Goal: Navigation & Orientation: Find specific page/section

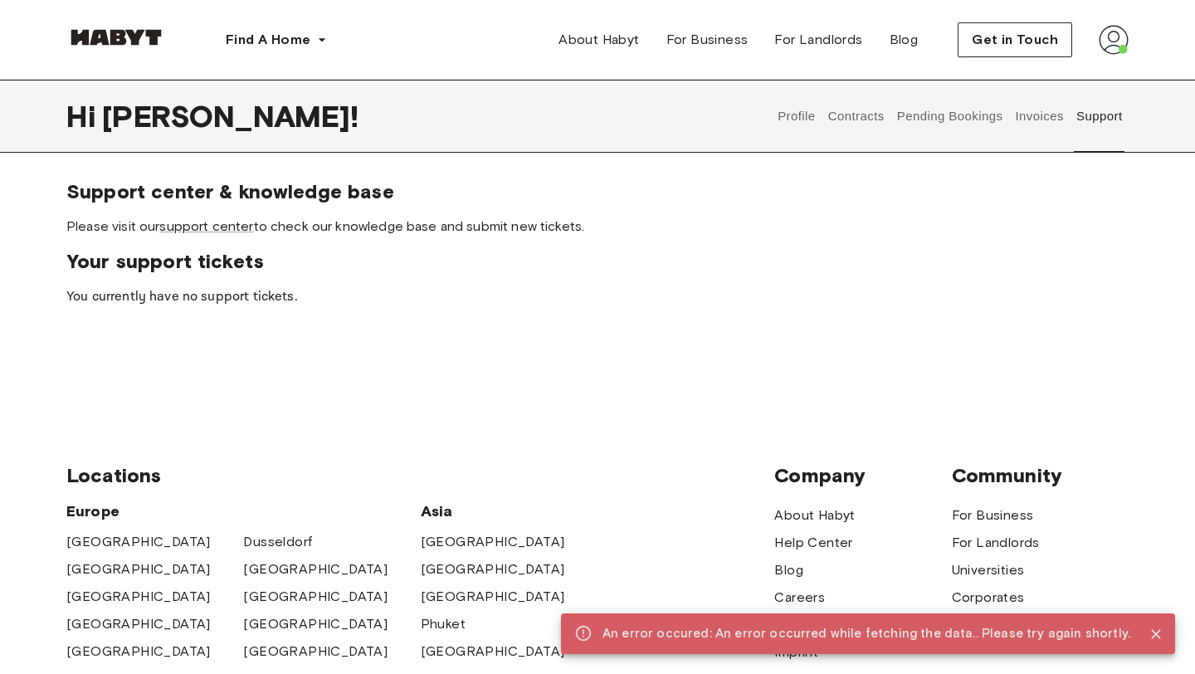
click at [1112, 41] on img at bounding box center [1114, 40] width 30 height 30
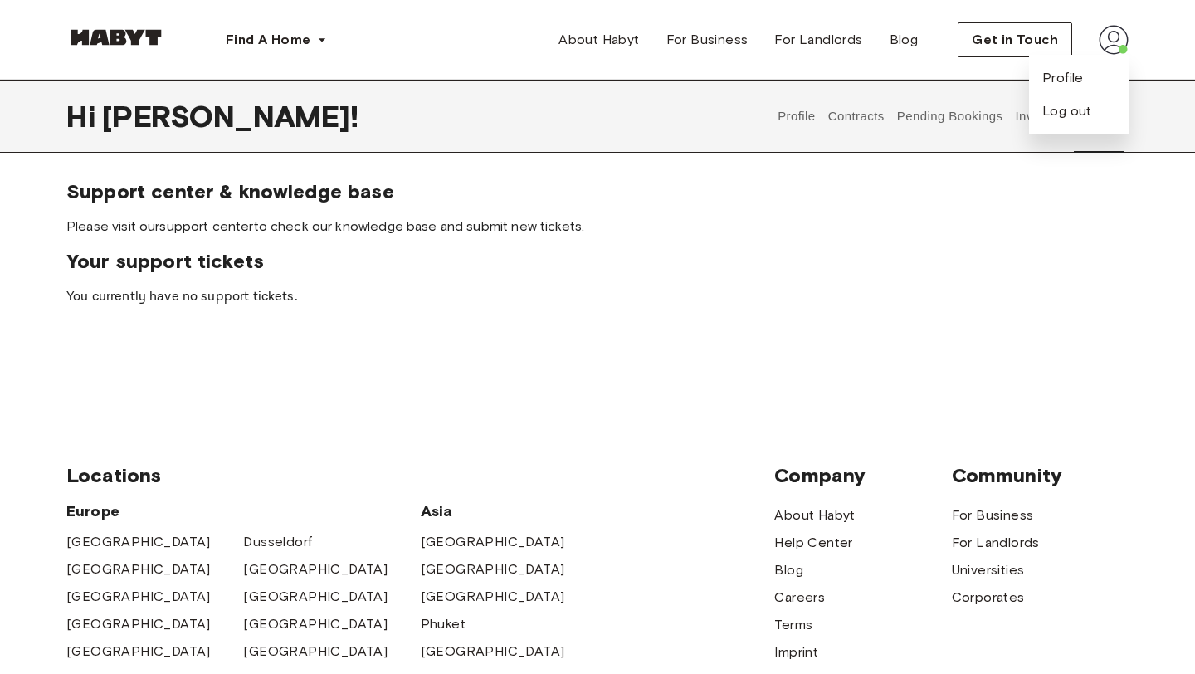
click at [1055, 100] on div "Profile Log out" at bounding box center [1079, 95] width 100 height 80
click at [1127, 49] on img at bounding box center [1114, 40] width 30 height 30
click at [1070, 76] on span "Profile" at bounding box center [1062, 78] width 41 height 20
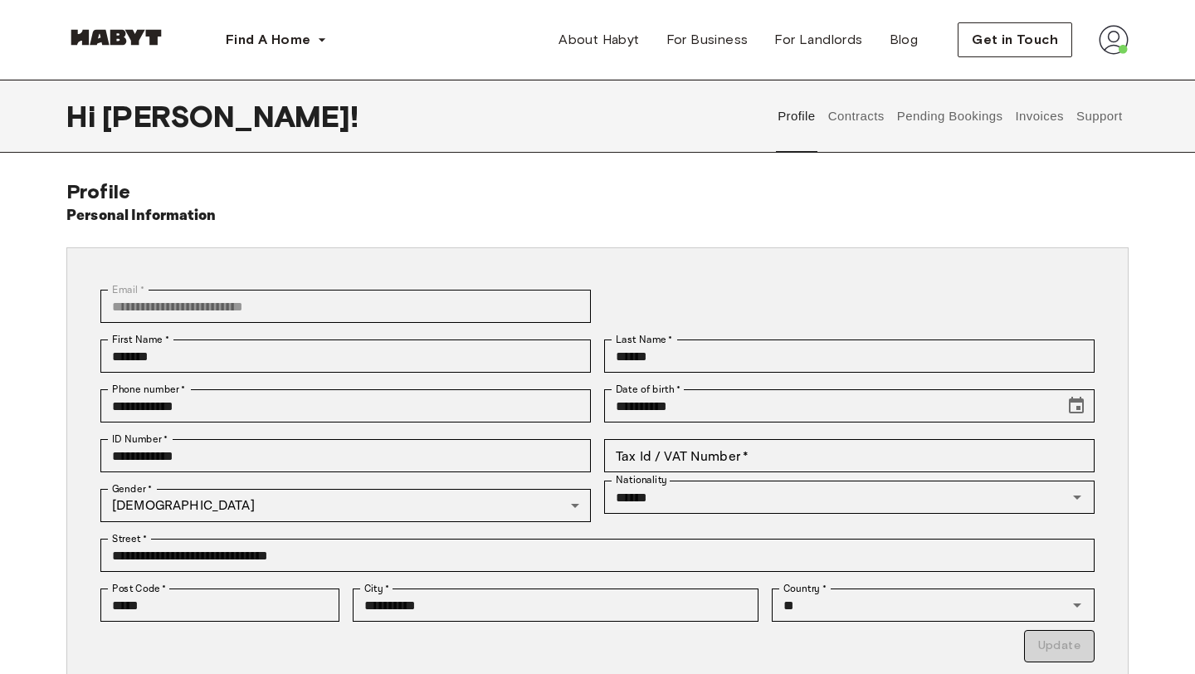
click at [1045, 114] on button "Invoices" at bounding box center [1039, 116] width 52 height 73
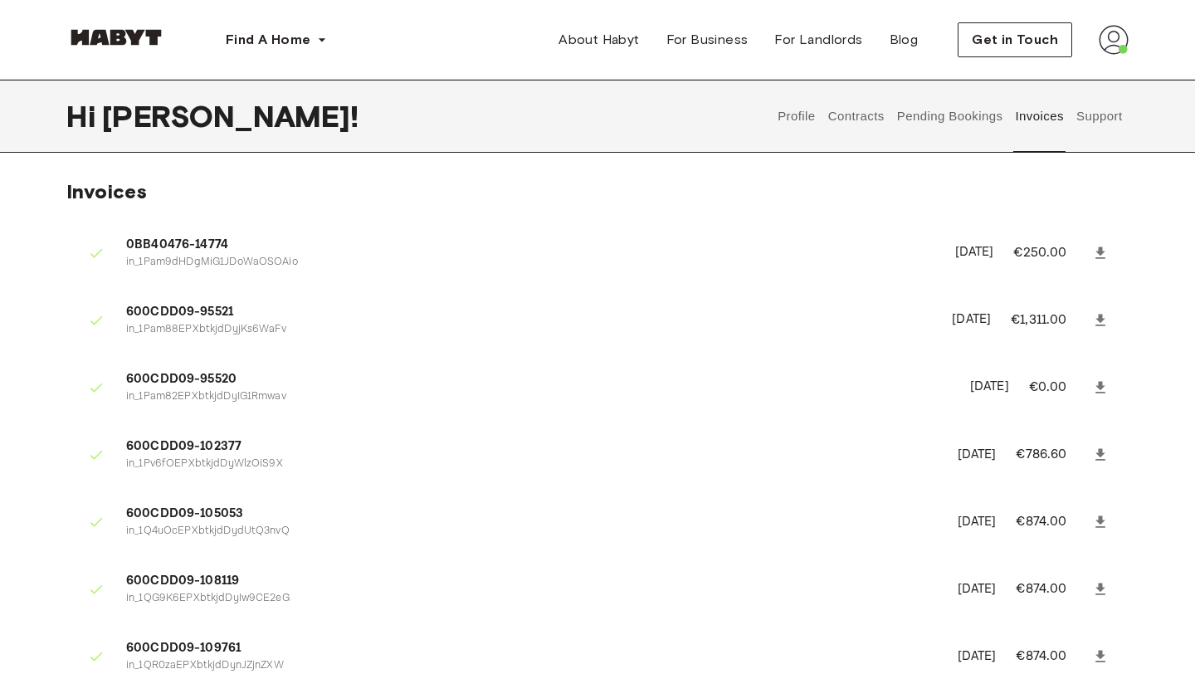
click at [988, 117] on button "Pending Bookings" at bounding box center [949, 116] width 110 height 73
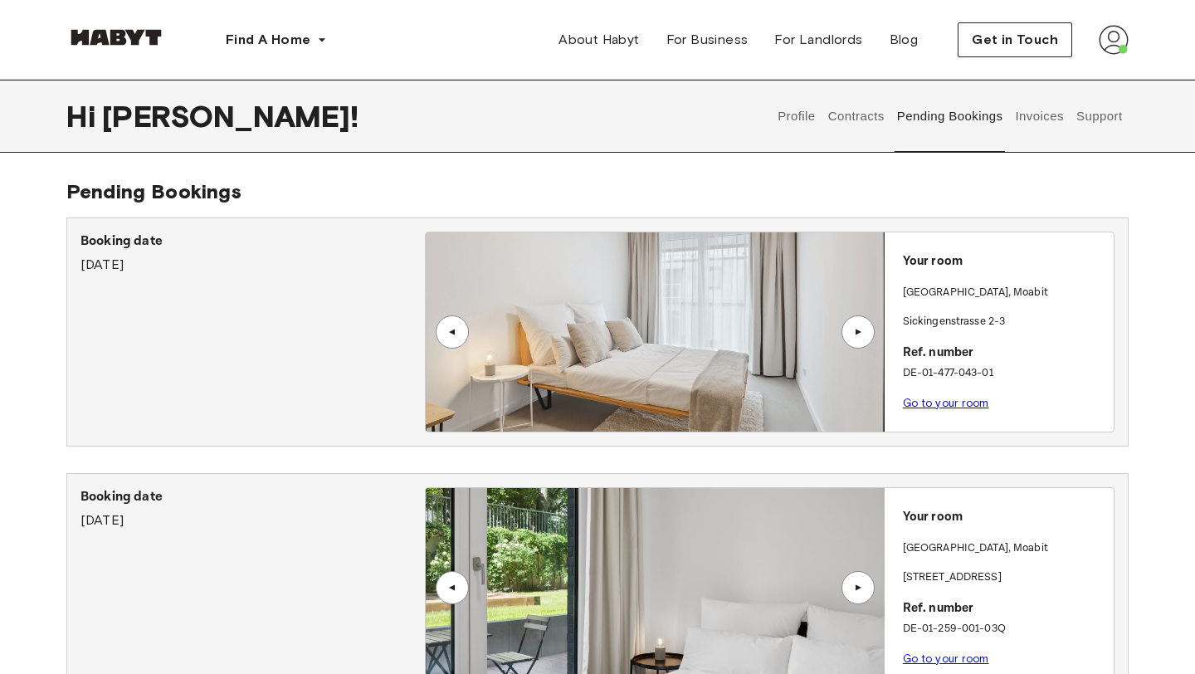
click at [857, 129] on button "Contracts" at bounding box center [856, 116] width 61 height 73
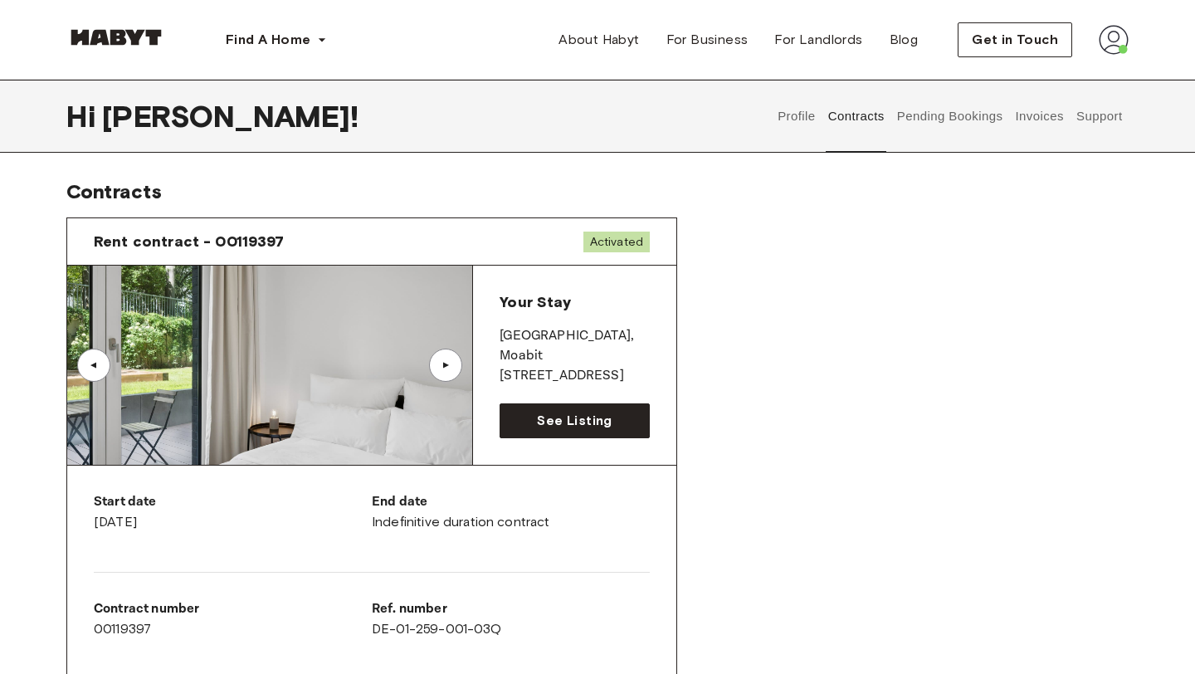
click at [791, 126] on button "Profile" at bounding box center [797, 116] width 42 height 73
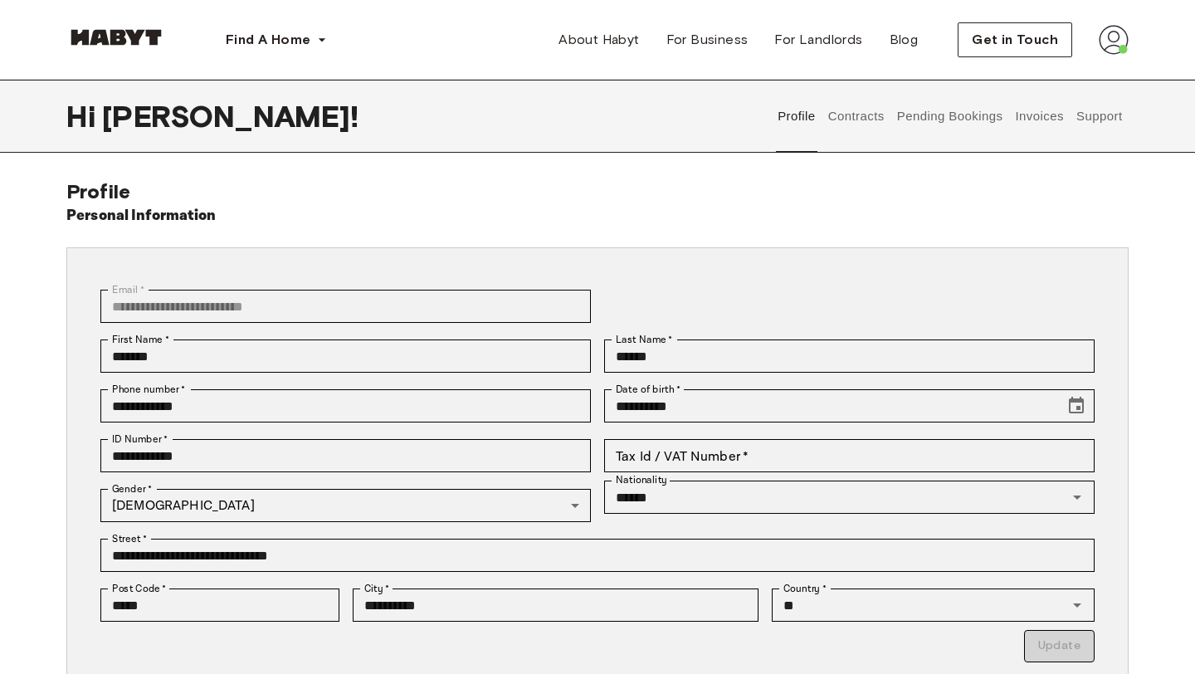
click at [1098, 111] on button "Support" at bounding box center [1099, 116] width 51 height 73
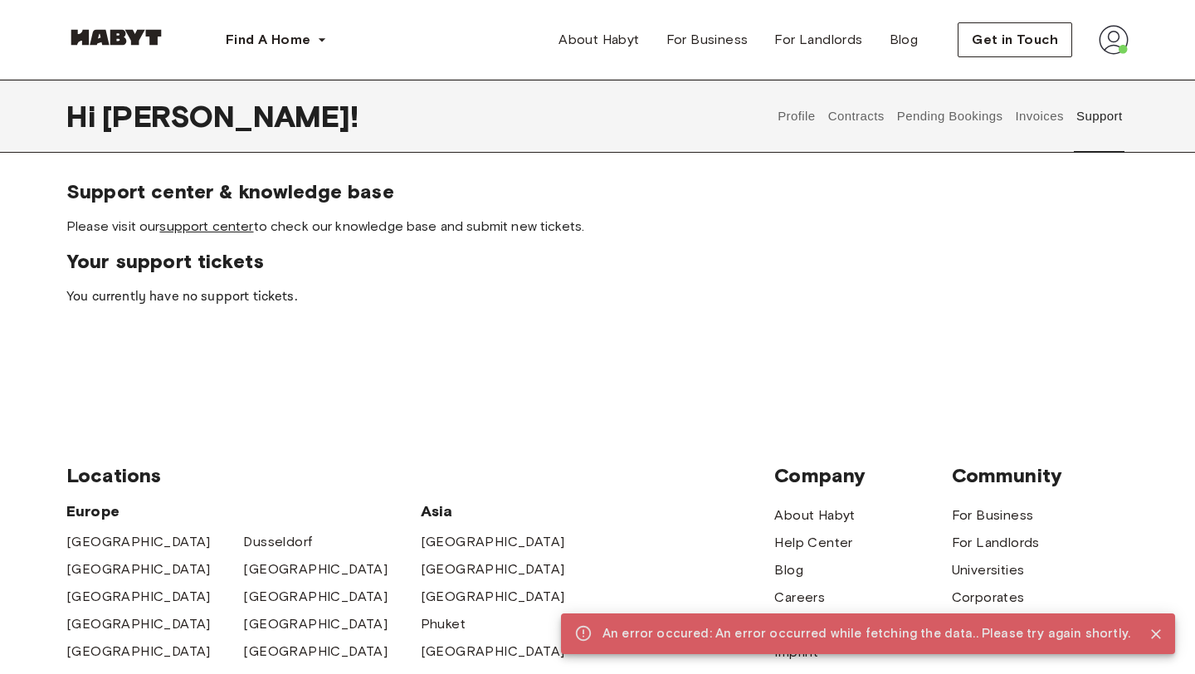
click at [233, 231] on link "support center" at bounding box center [206, 226] width 94 height 16
